Goal: Transaction & Acquisition: Purchase product/service

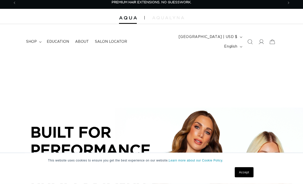
scroll to position [2, 0]
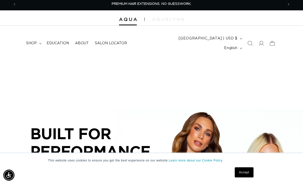
click at [39, 44] on summary "shop" at bounding box center [33, 43] width 21 height 11
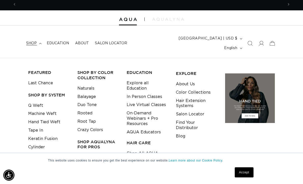
scroll to position [0, 534]
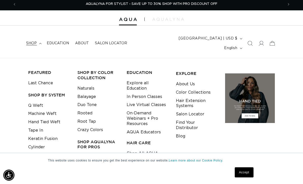
click at [42, 127] on link "Tape In" at bounding box center [35, 131] width 15 height 8
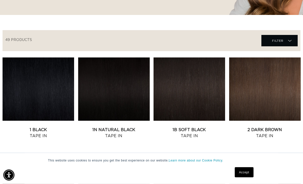
scroll to position [159, 0]
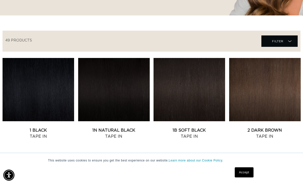
click at [110, 128] on link "1N Natural Black Tape In" at bounding box center [114, 134] width 72 height 12
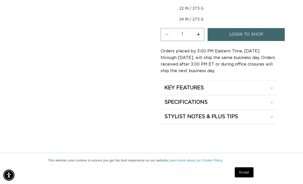
scroll to position [0, 267]
click at [271, 99] on div "SPECIFICATIONS" at bounding box center [218, 102] width 108 height 7
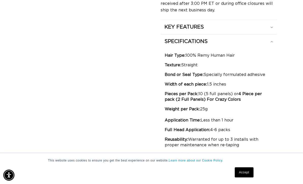
click at [271, 107] on p "Weight per Pack: 25g Application Time: Less than 1 hour" at bounding box center [219, 115] width 108 height 17
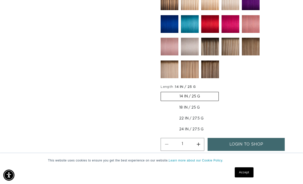
scroll to position [272, 0]
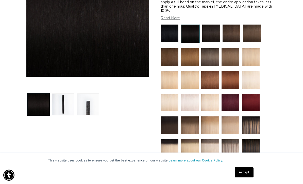
click at [237, 143] on img at bounding box center [230, 149] width 18 height 18
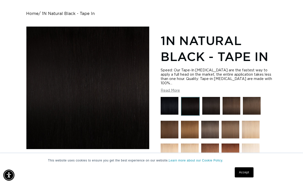
scroll to position [0, 267]
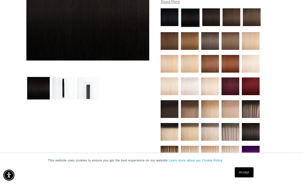
click at [233, 123] on img at bounding box center [230, 132] width 18 height 18
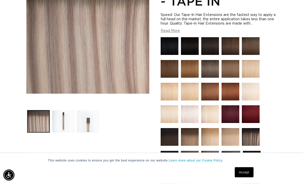
scroll to position [107, 0]
click at [26, 94] on button "Open media 1 in modal" at bounding box center [26, 94] width 0 height 0
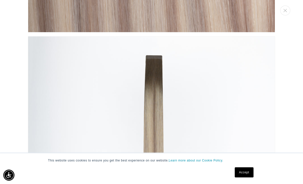
scroll to position [0, 534]
click at [157, 126] on img "Media gallery" at bounding box center [151, 159] width 247 height 247
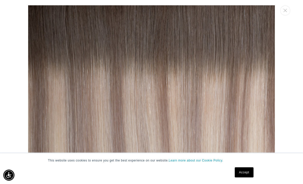
scroll to position [0, 0]
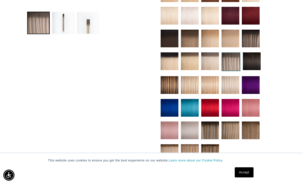
click at [215, 128] on img at bounding box center [210, 131] width 18 height 18
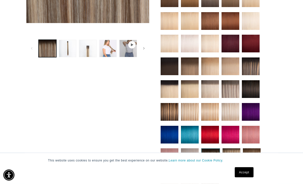
scroll to position [178, 0]
click at [237, 151] on img at bounding box center [231, 158] width 18 height 18
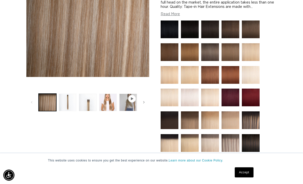
scroll to position [125, 0]
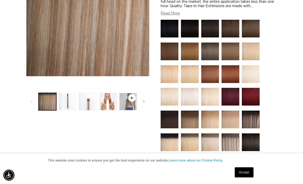
click at [224, 140] on img at bounding box center [230, 143] width 18 height 18
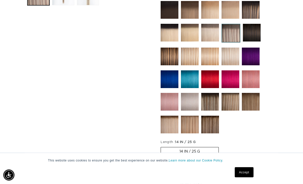
scroll to position [233, 0]
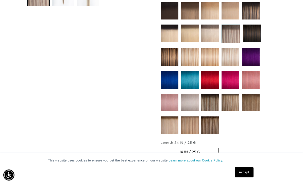
click at [203, 117] on img at bounding box center [210, 126] width 18 height 18
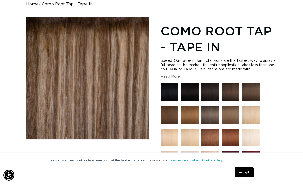
scroll to position [0, 267]
click at [109, 158] on button "Load image 4 in gallery view" at bounding box center [108, 166] width 18 height 18
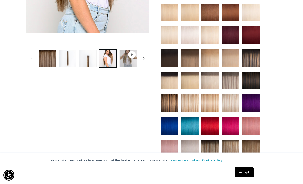
scroll to position [0, 534]
click at [230, 75] on img at bounding box center [230, 81] width 18 height 18
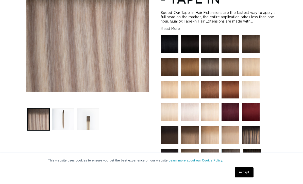
scroll to position [111, 0]
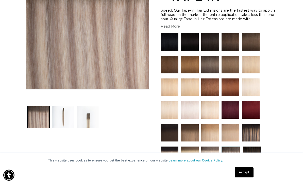
click at [86, 118] on button "Load image 3 in gallery view" at bounding box center [88, 117] width 22 height 22
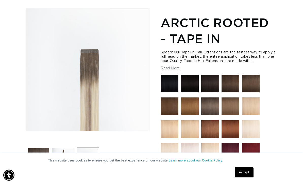
scroll to position [0, 267]
click at [62, 155] on button "Load image 2 in gallery view" at bounding box center [63, 159] width 22 height 22
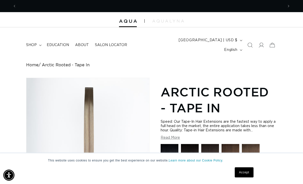
scroll to position [0, 534]
